Goal: Communication & Community: Answer question/provide support

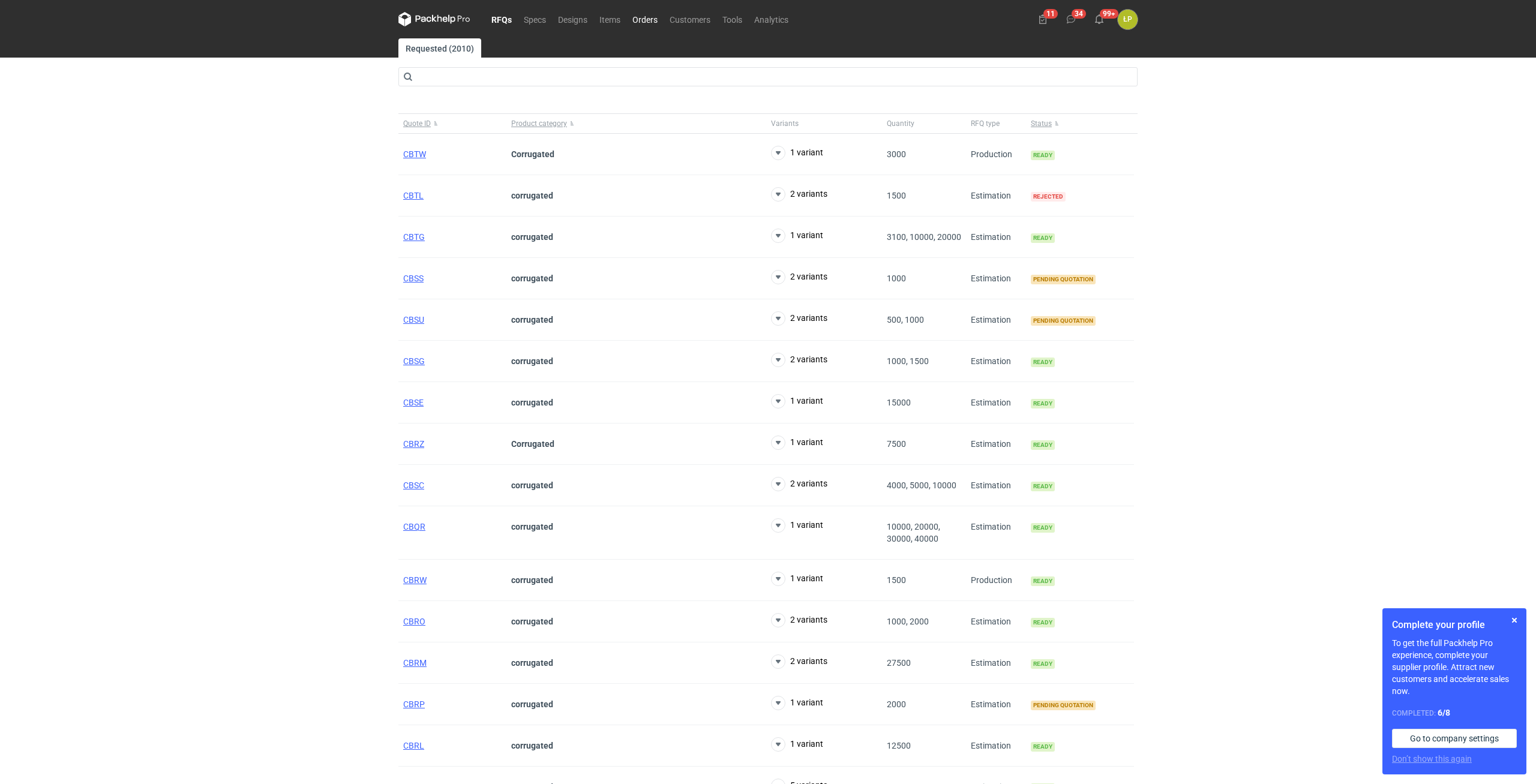
click at [638, 22] on link "Orders" at bounding box center [645, 19] width 37 height 14
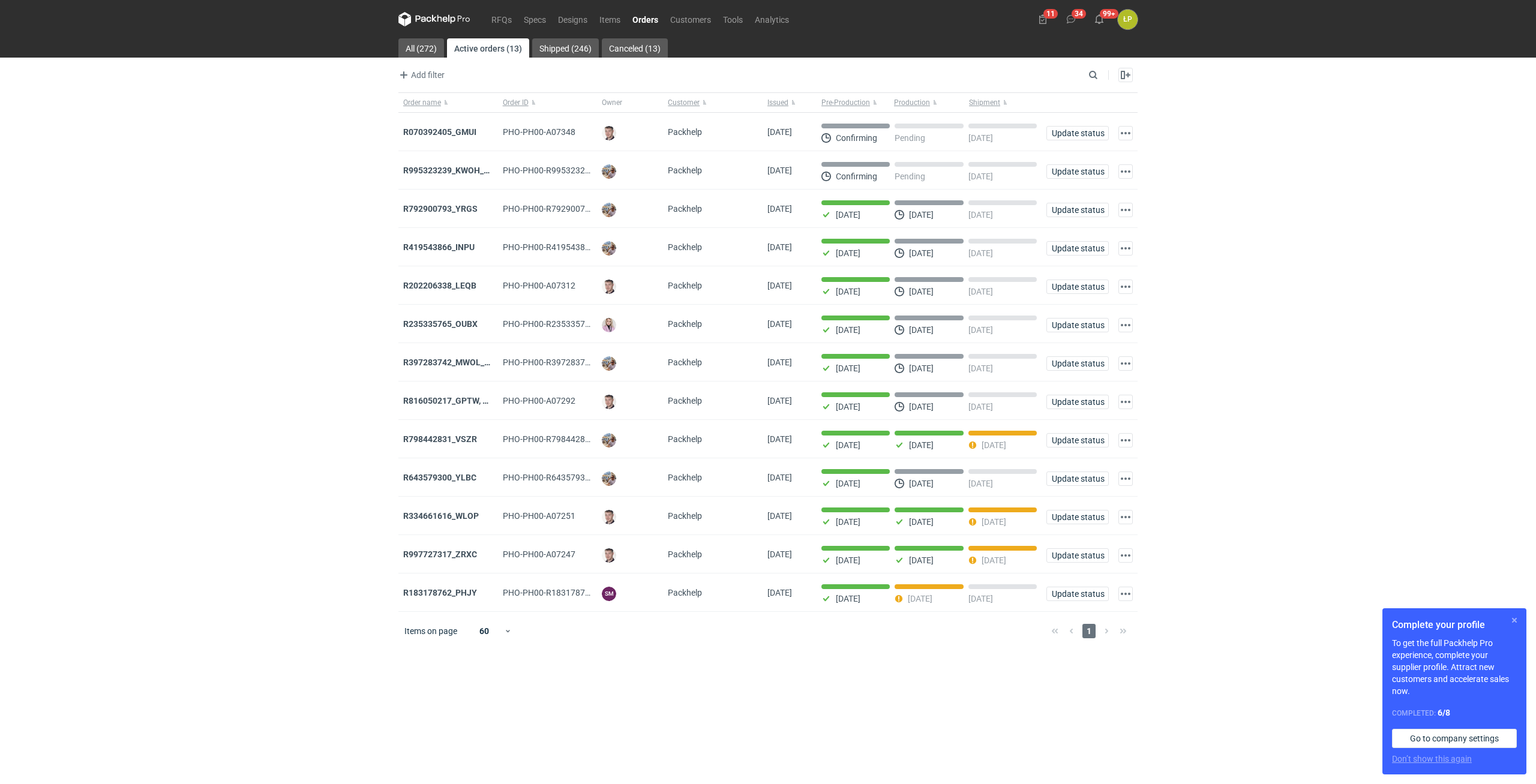
click at [1517, 620] on button "button" at bounding box center [1514, 620] width 14 height 14
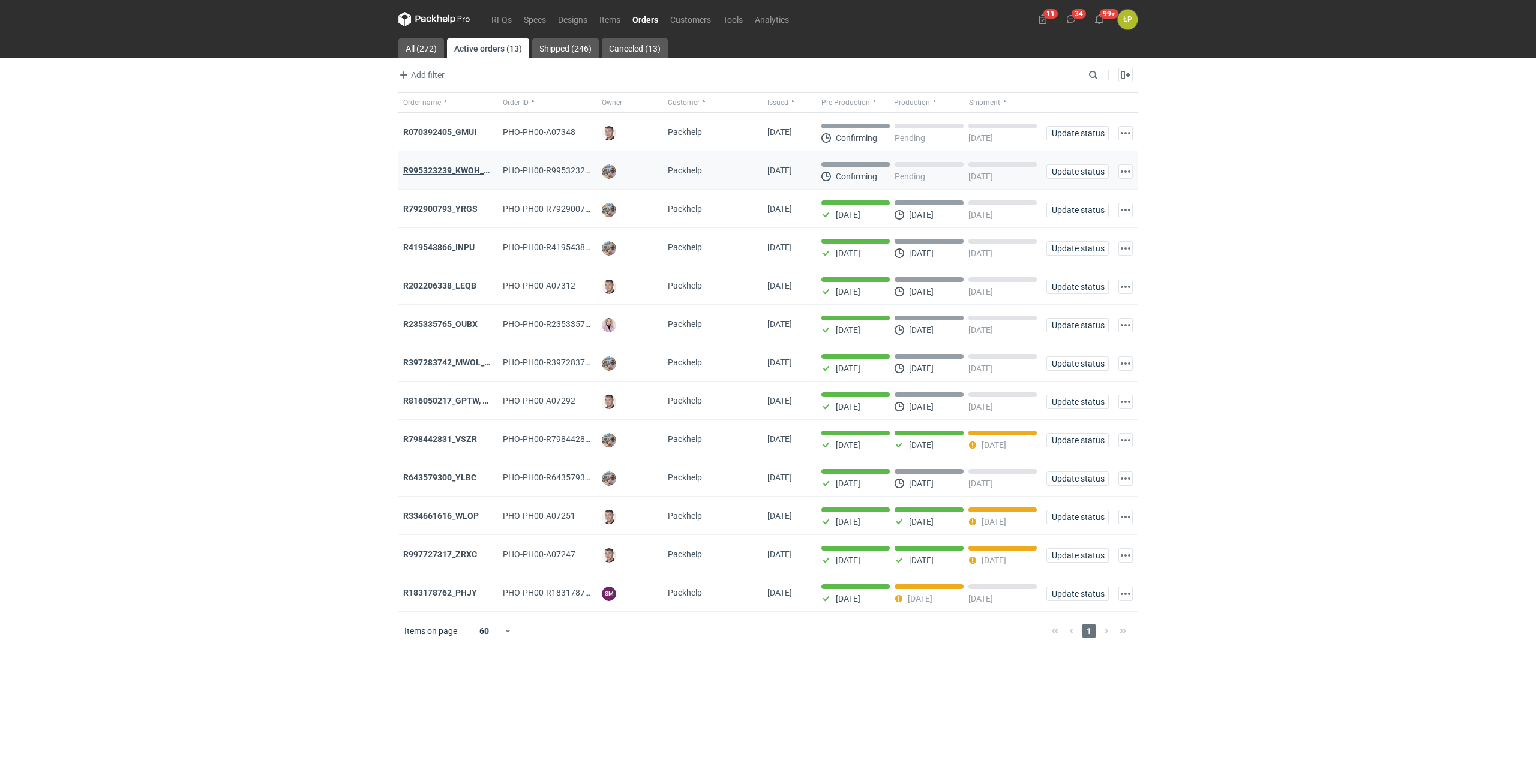
click at [464, 169] on strong "R995323239_KWOH_EIKL_BXED" at bounding box center [464, 170] width 123 height 10
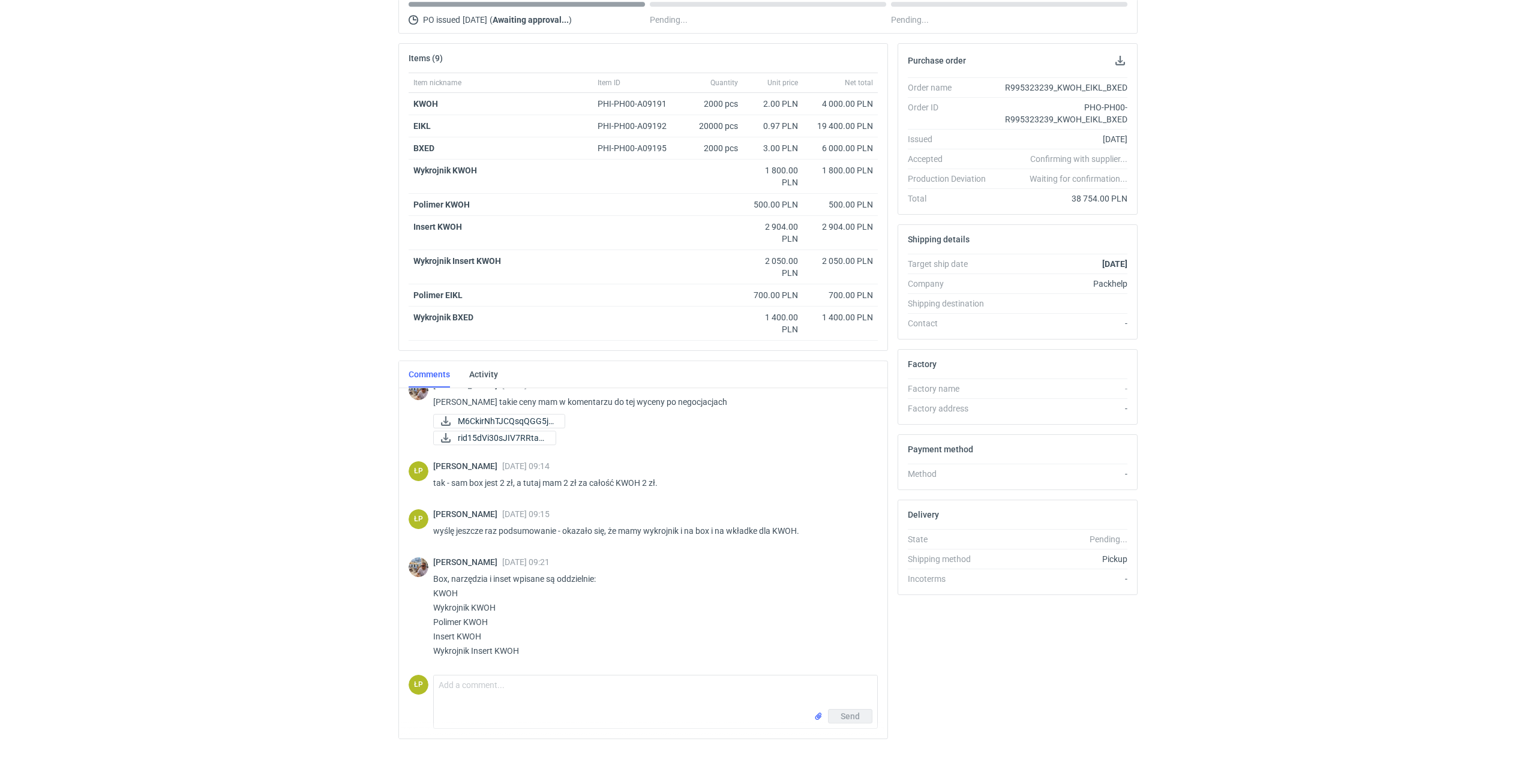
scroll to position [143, 0]
click at [542, 694] on textarea "Comment message" at bounding box center [655, 688] width 443 height 34
type textarea "Uporządkowałem i wyszło jak w załączniku, proszę o sprawdzenie i akceptację. A4…"
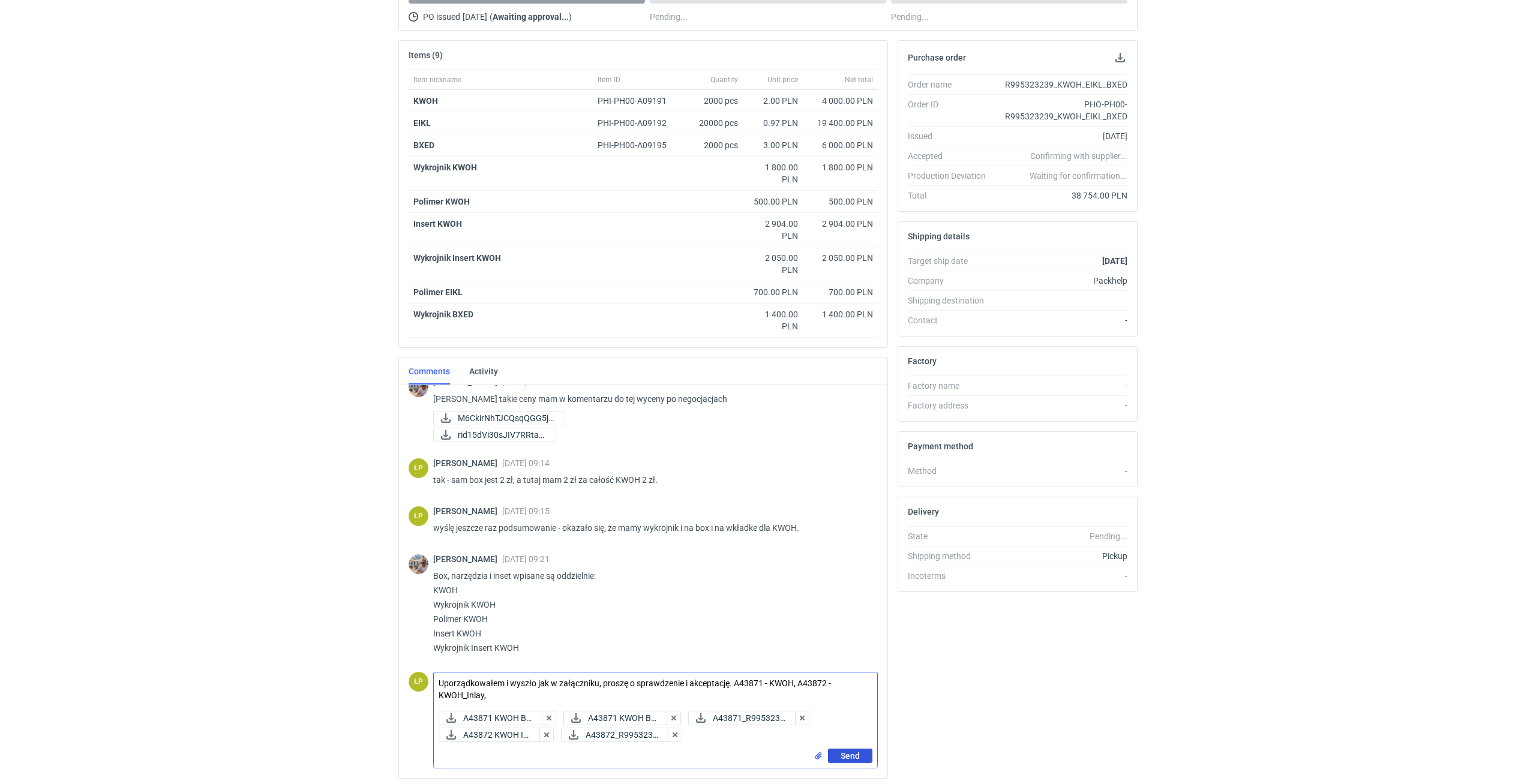
click at [841, 753] on button "Send" at bounding box center [850, 755] width 44 height 14
